Goal: Task Accomplishment & Management: Use online tool/utility

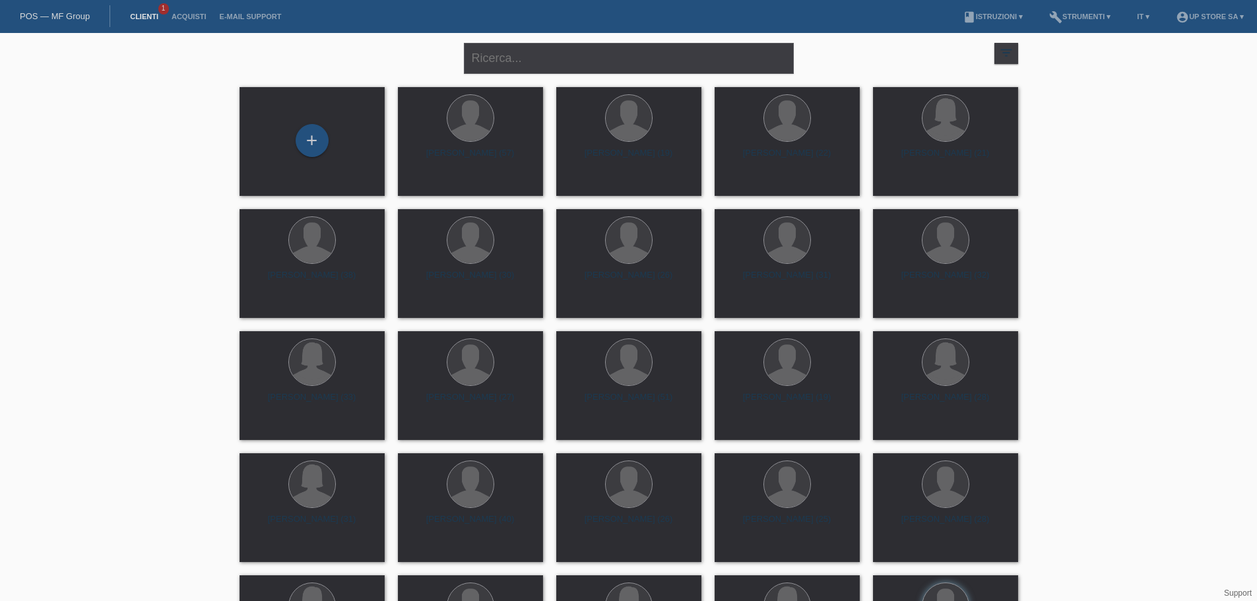
click at [158, 13] on link "Clienti" at bounding box center [144, 17] width 42 height 8
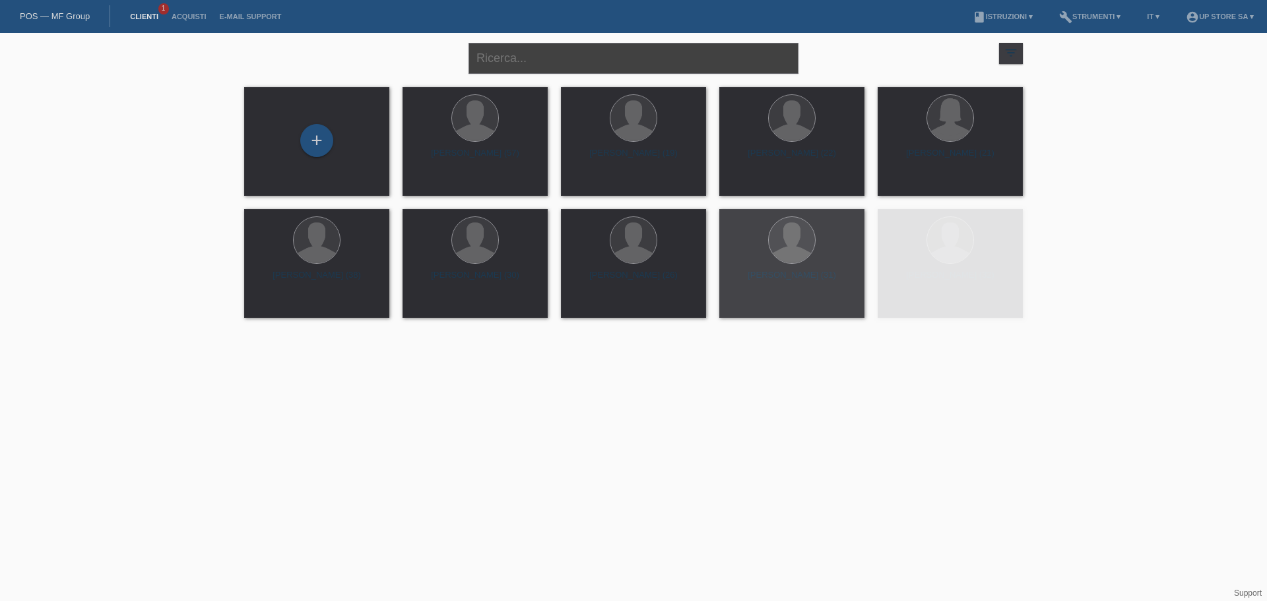
click at [554, 67] on input "text" at bounding box center [634, 58] width 330 height 31
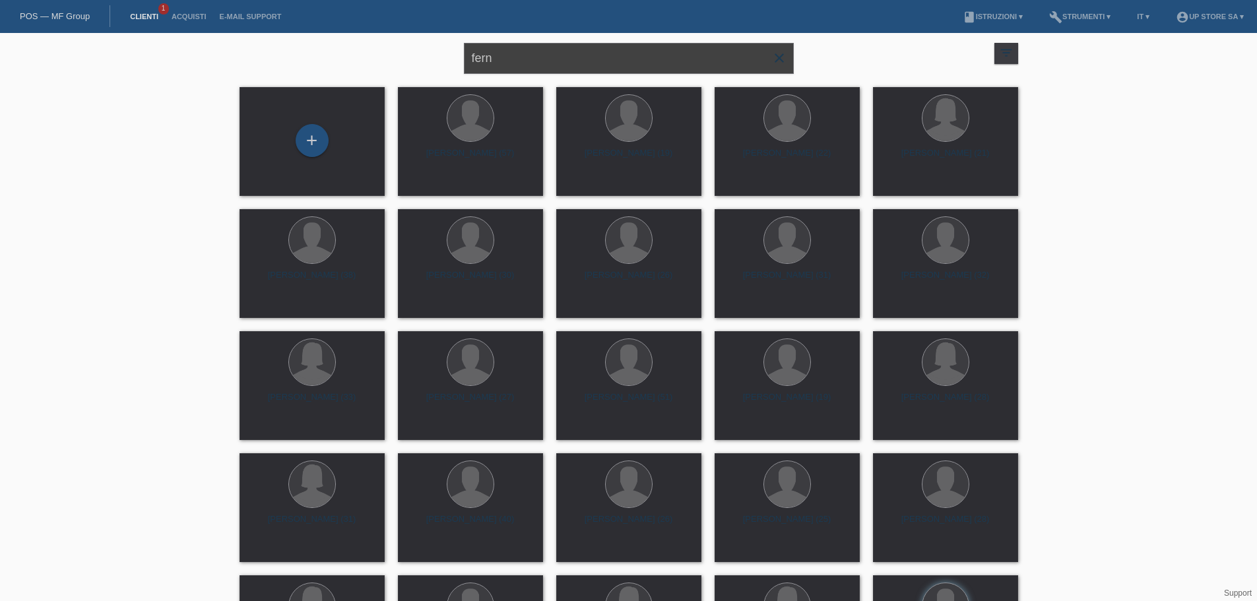
type input "fern"
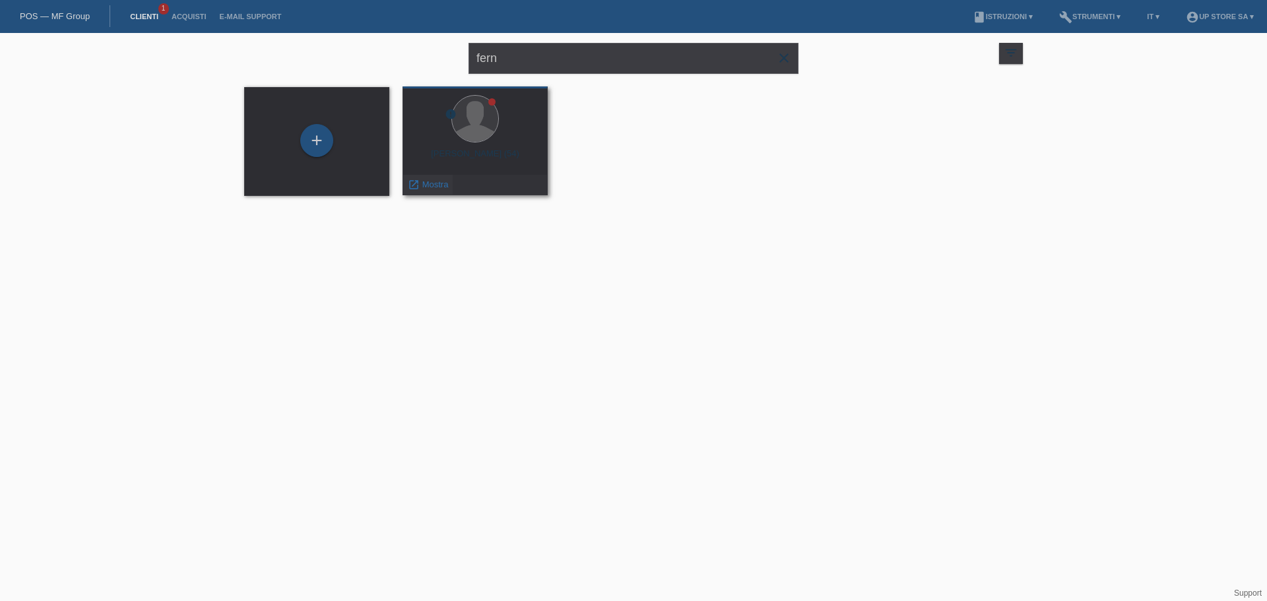
click at [438, 183] on span "Mostra" at bounding box center [435, 185] width 26 height 10
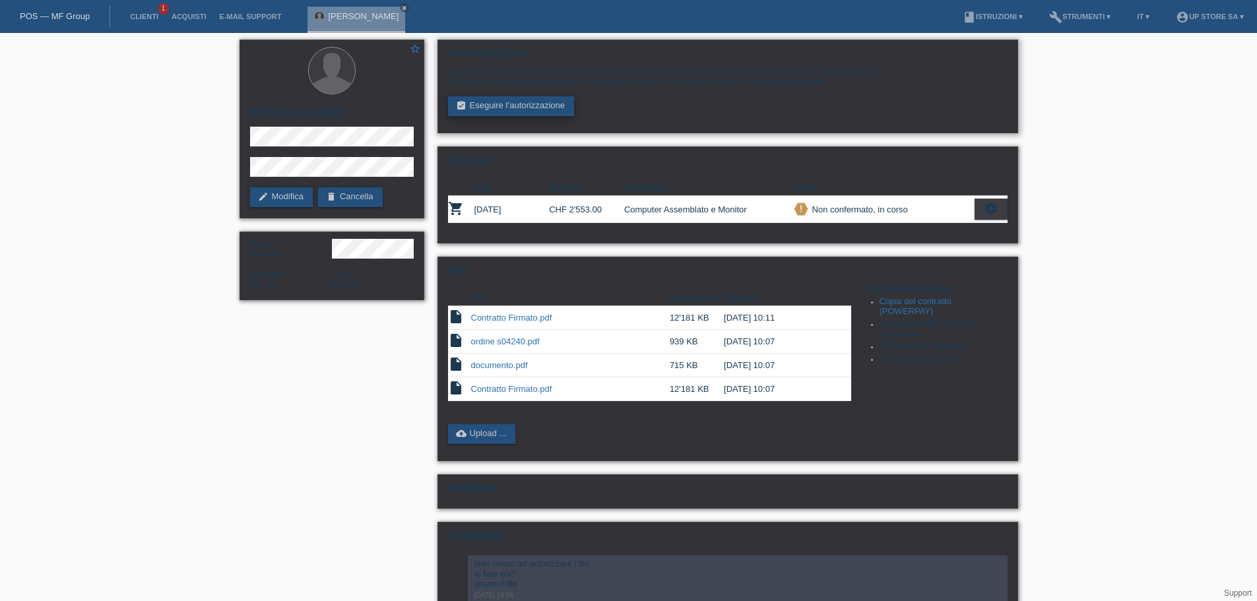
click at [527, 111] on link "assignment_turned_in Eseguire l’autorizzazione" at bounding box center [511, 106] width 127 height 20
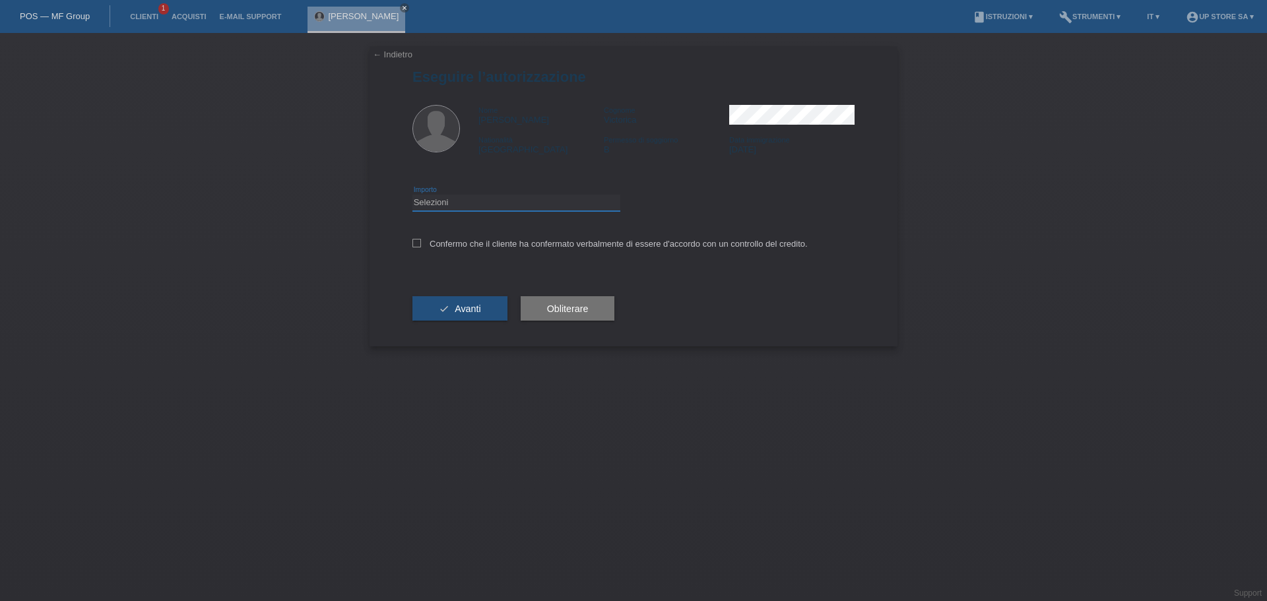
click at [522, 199] on select "Selezioni CHF 1.00 - CHF 499.00 CHF 500.00 - CHF 1'999.00 CHF 2'000.00 - CHF 6'…" at bounding box center [517, 203] width 208 height 16
select select "3"
click at [413, 195] on select "Selezioni CHF 1.00 - CHF 499.00 CHF 500.00 - CHF 1'999.00 CHF 2'000.00 - CHF 6'…" at bounding box center [517, 203] width 208 height 16
click at [503, 242] on label "Confermo che il cliente ha confermato verbalmente di essere d'accordo con un co…" at bounding box center [610, 244] width 395 height 10
click at [421, 242] on input "Confermo che il cliente ha confermato verbalmente di essere d'accordo con un co…" at bounding box center [417, 243] width 9 height 9
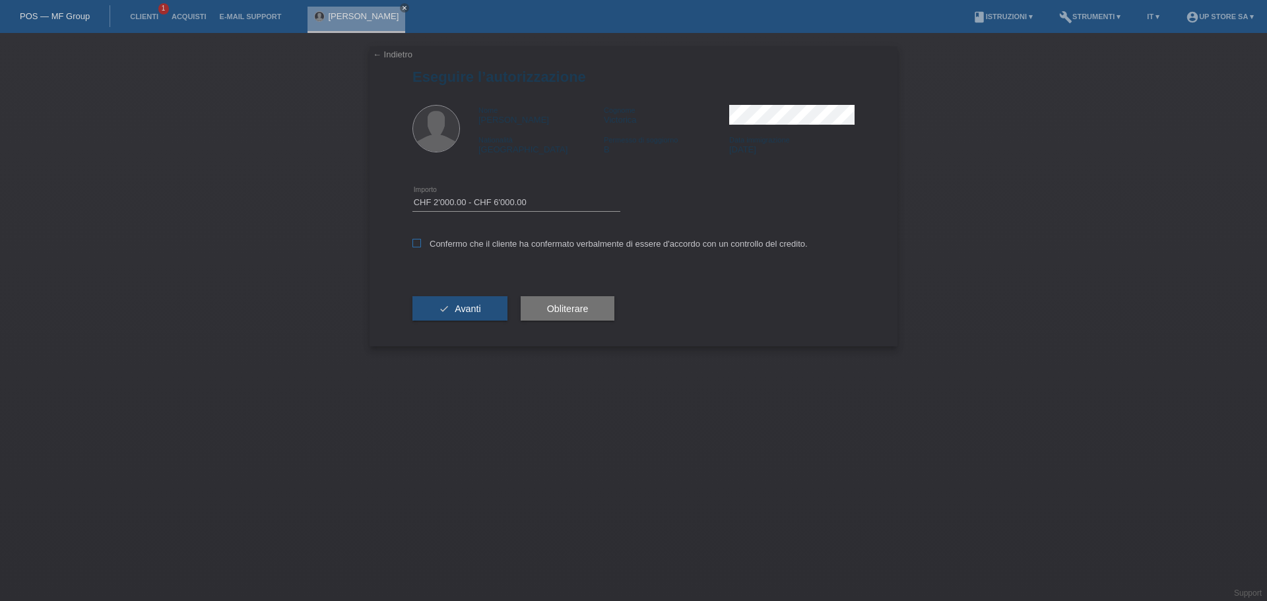
checkbox input "true"
click at [479, 308] on span "Avanti" at bounding box center [468, 309] width 26 height 11
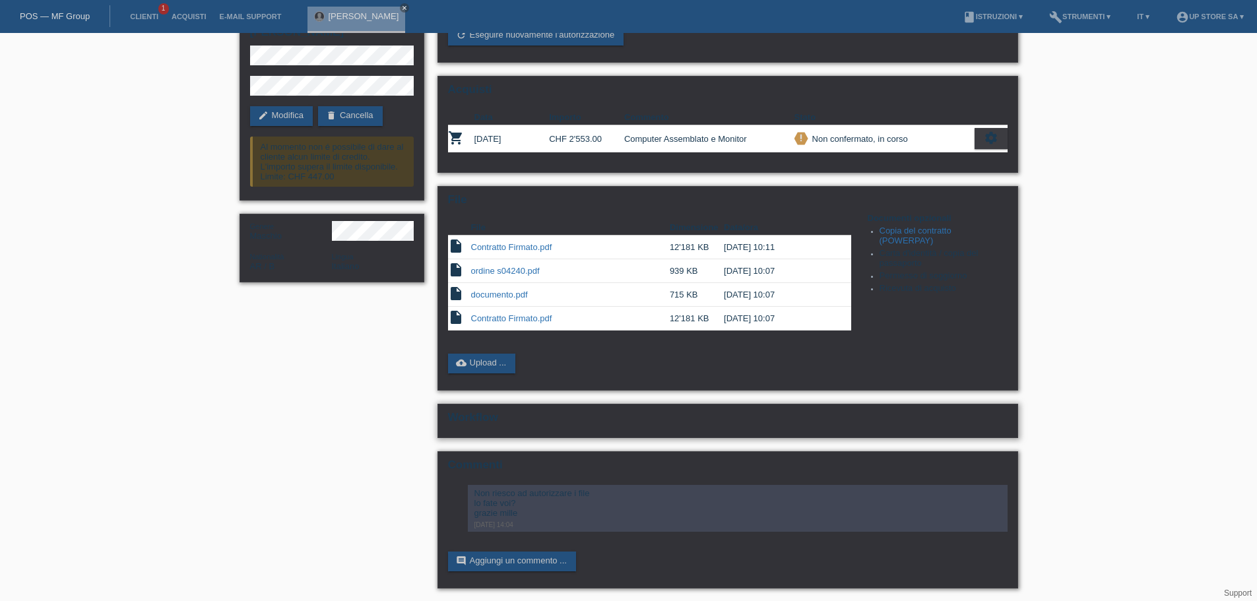
scroll to position [82, 0]
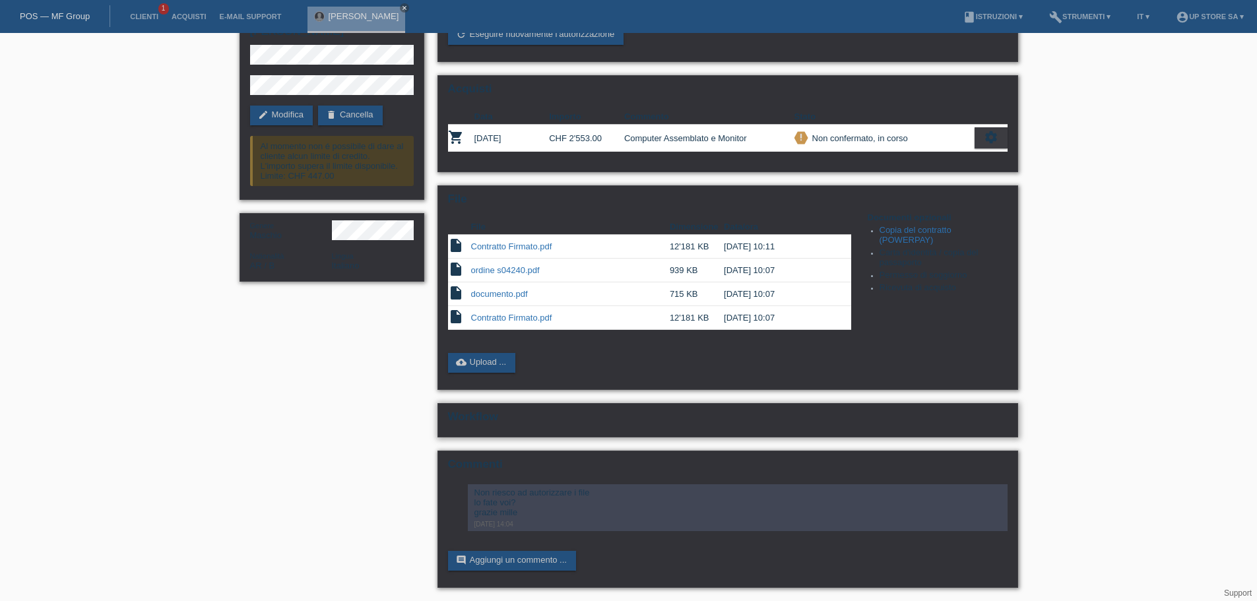
click at [492, 415] on h2 "Workflow" at bounding box center [728, 421] width 560 height 20
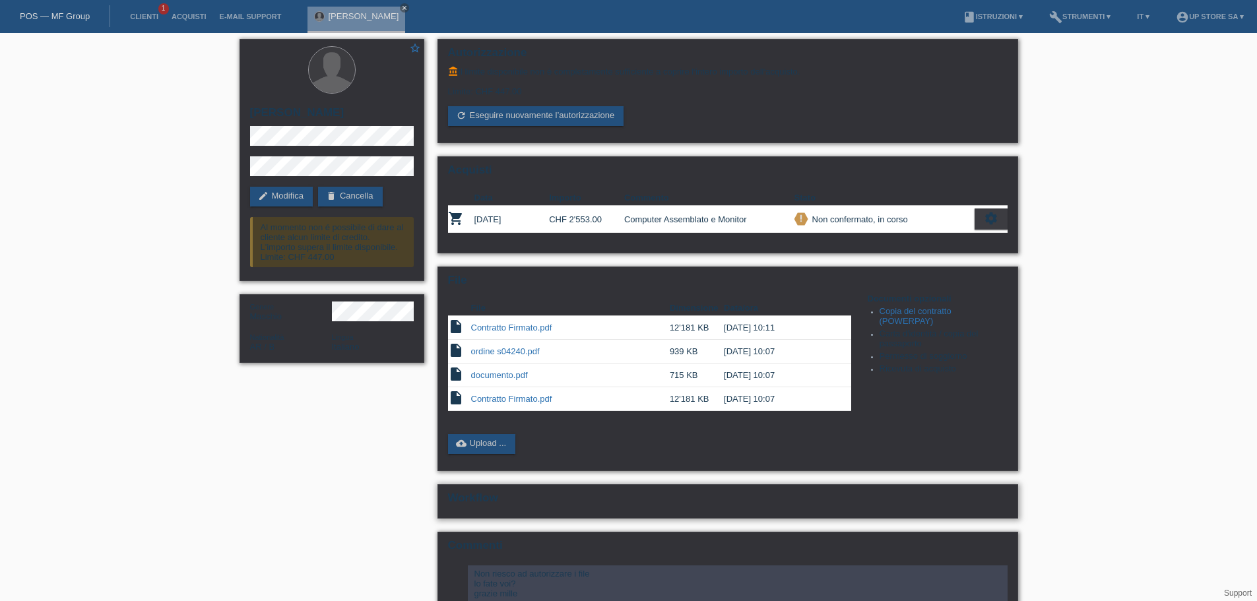
scroll to position [0, 0]
